Goal: Task Accomplishment & Management: Use online tool/utility

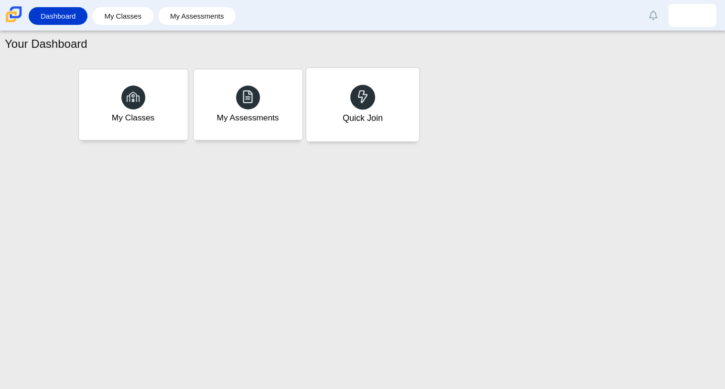
click at [358, 107] on div at bounding box center [362, 97] width 25 height 25
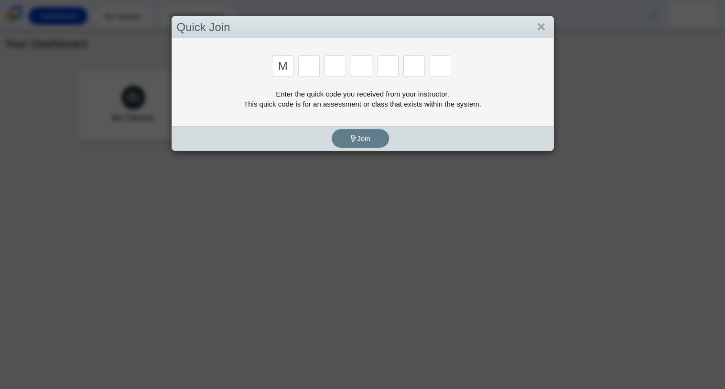
type input "m"
type input "7"
type input "f"
type input "7"
type input "m"
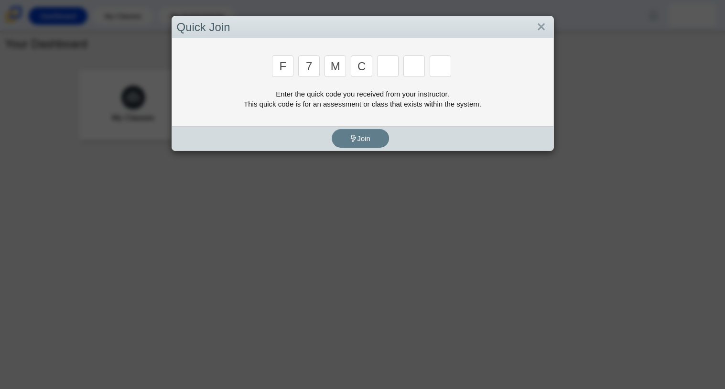
type input "c"
type input "h"
type input "w"
type input "k"
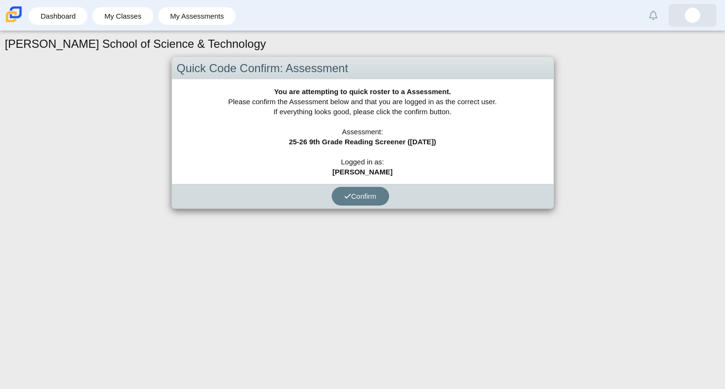
click at [686, 15] on img at bounding box center [692, 15] width 15 height 15
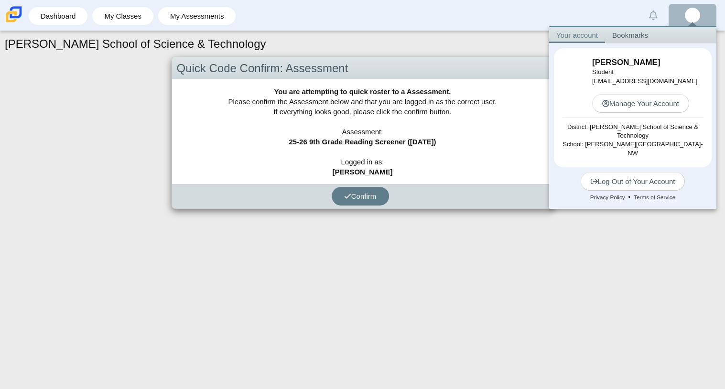
click at [649, 250] on div "[PERSON_NAME] School of Science & Technology Quick Code Confirm: Assessment You…" at bounding box center [362, 210] width 725 height 358
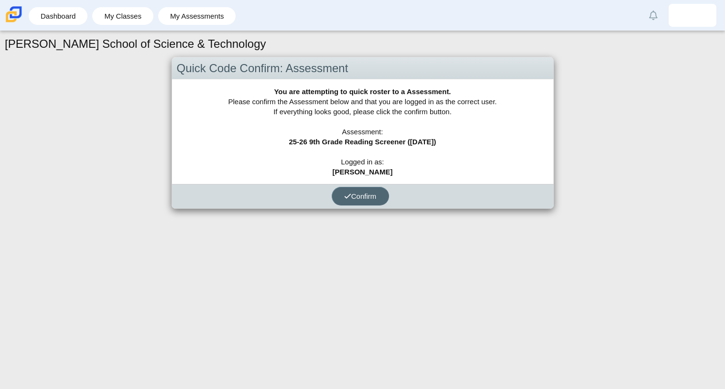
click at [363, 193] on span "Confirm" at bounding box center [360, 196] width 32 height 8
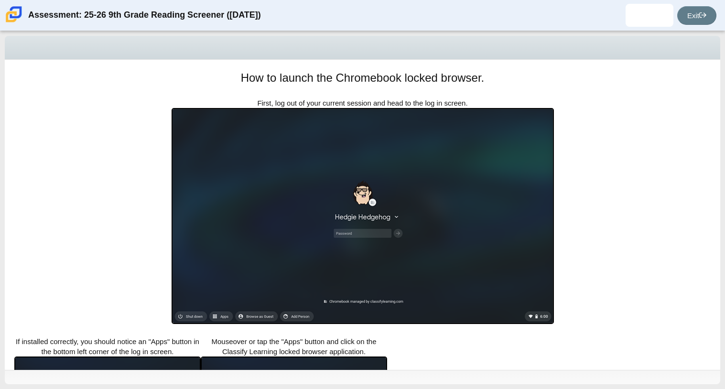
scroll to position [170, 0]
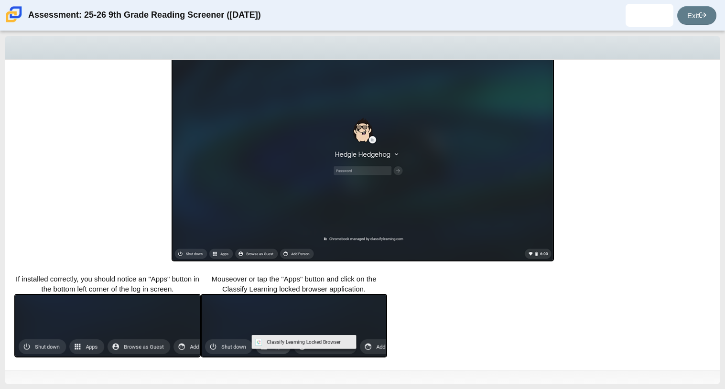
drag, startPoint x: 724, startPoint y: 315, endPoint x: 722, endPoint y: 307, distance: 7.9
click at [722, 307] on div "Locked browser is required to take this assessment. In order to access this ass…" at bounding box center [362, 210] width 725 height 358
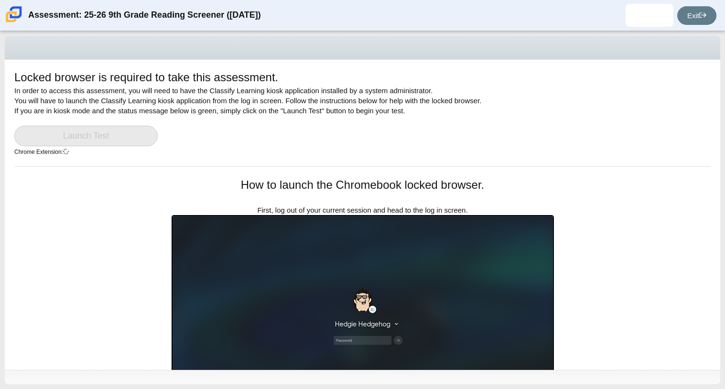
click at [110, 133] on link "Launch Test" at bounding box center [85, 136] width 143 height 21
